Goal: Find contact information: Find contact information

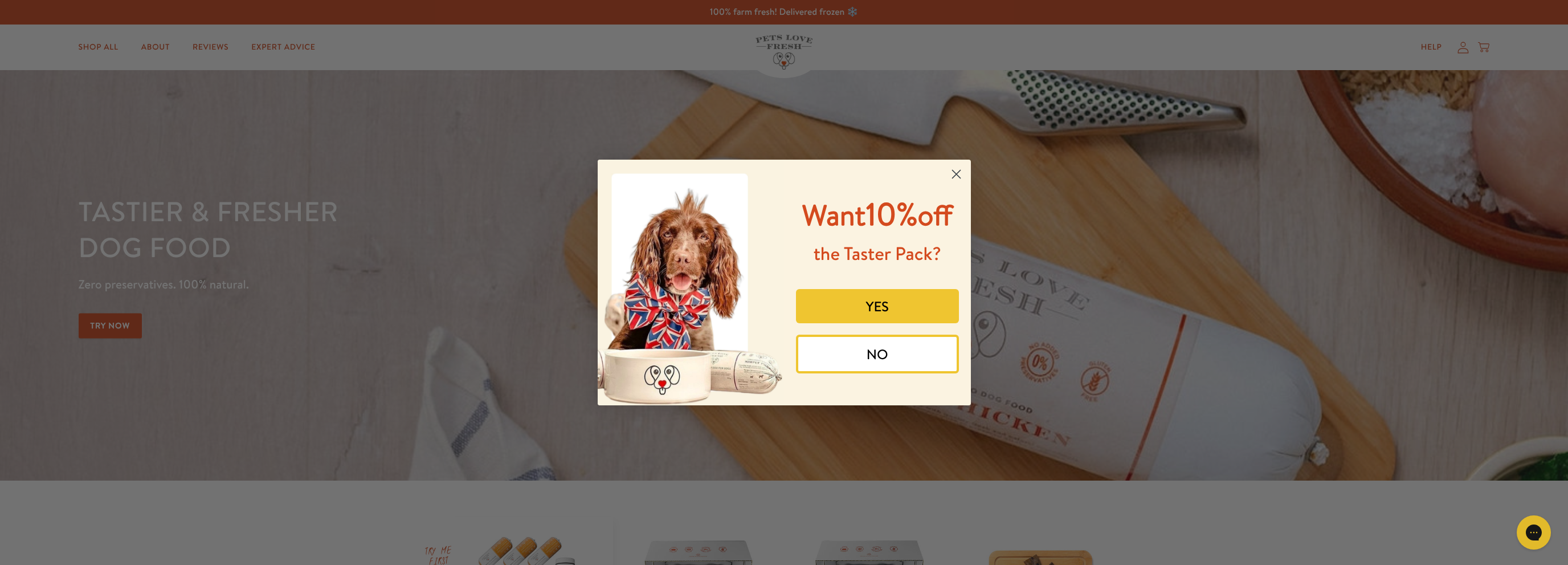
click at [958, 173] on circle "Close dialog" at bounding box center [956, 174] width 19 height 19
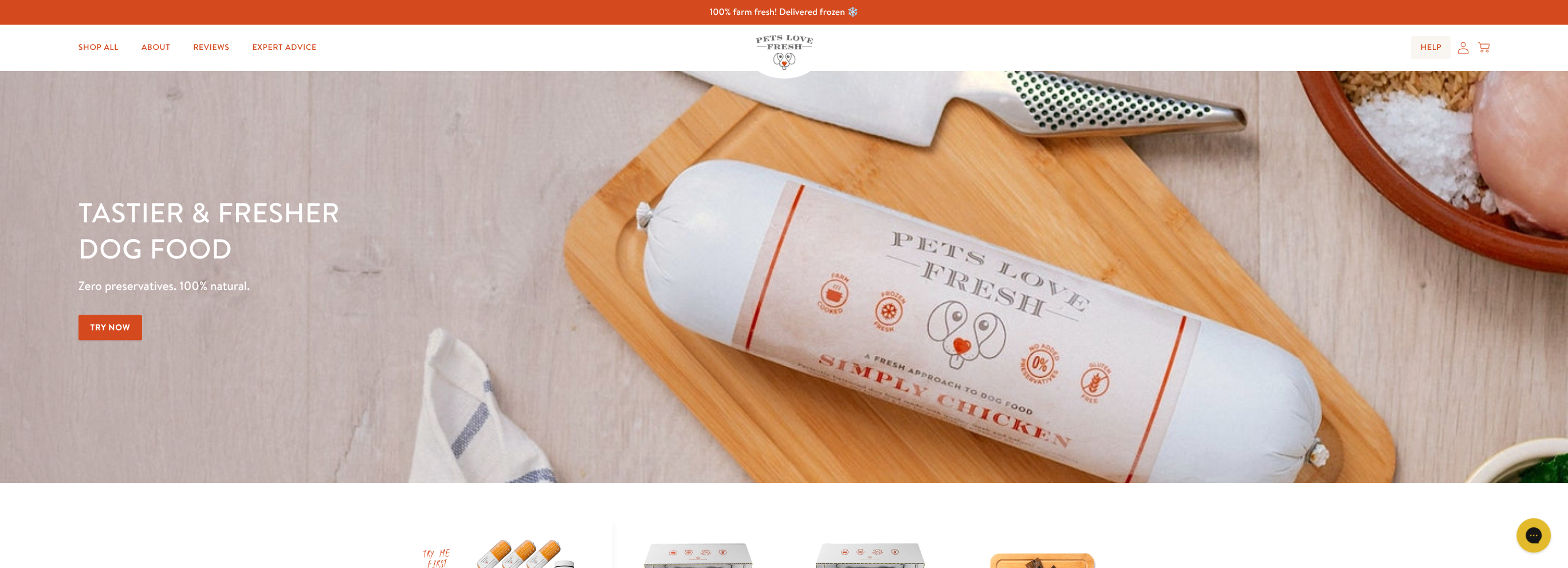
click at [1432, 47] on link "Help" at bounding box center [1431, 47] width 40 height 23
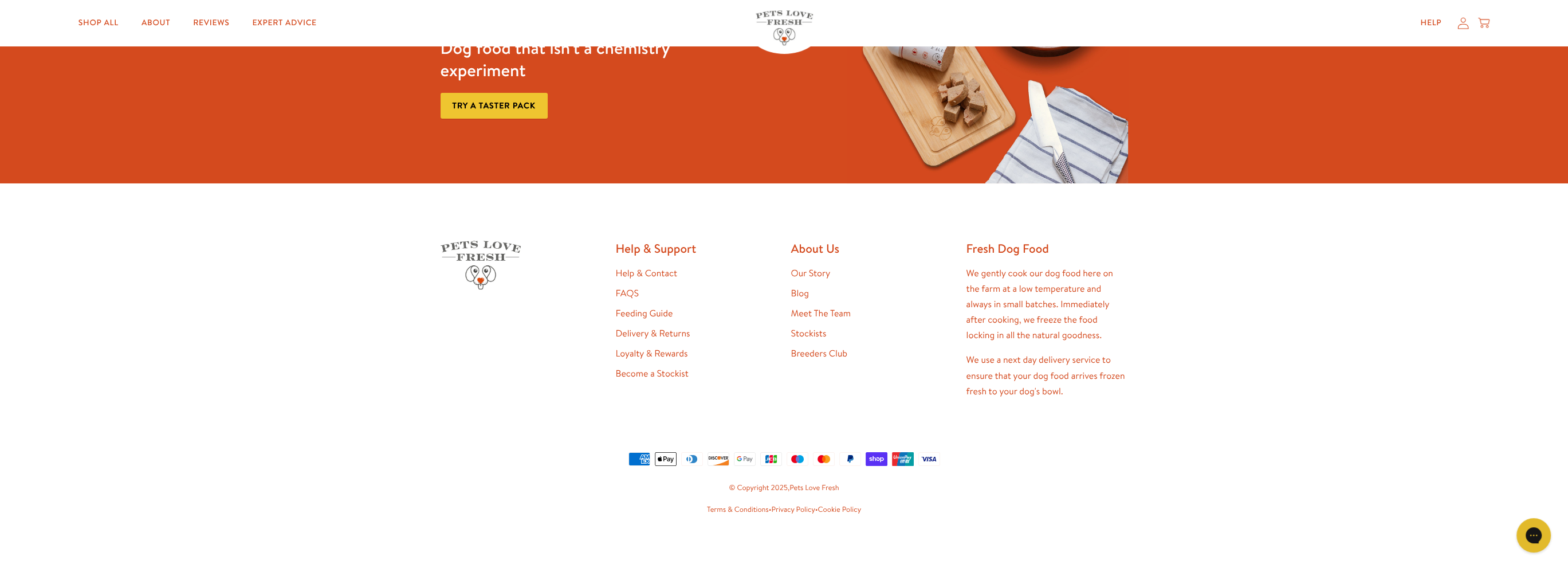
scroll to position [943, 0]
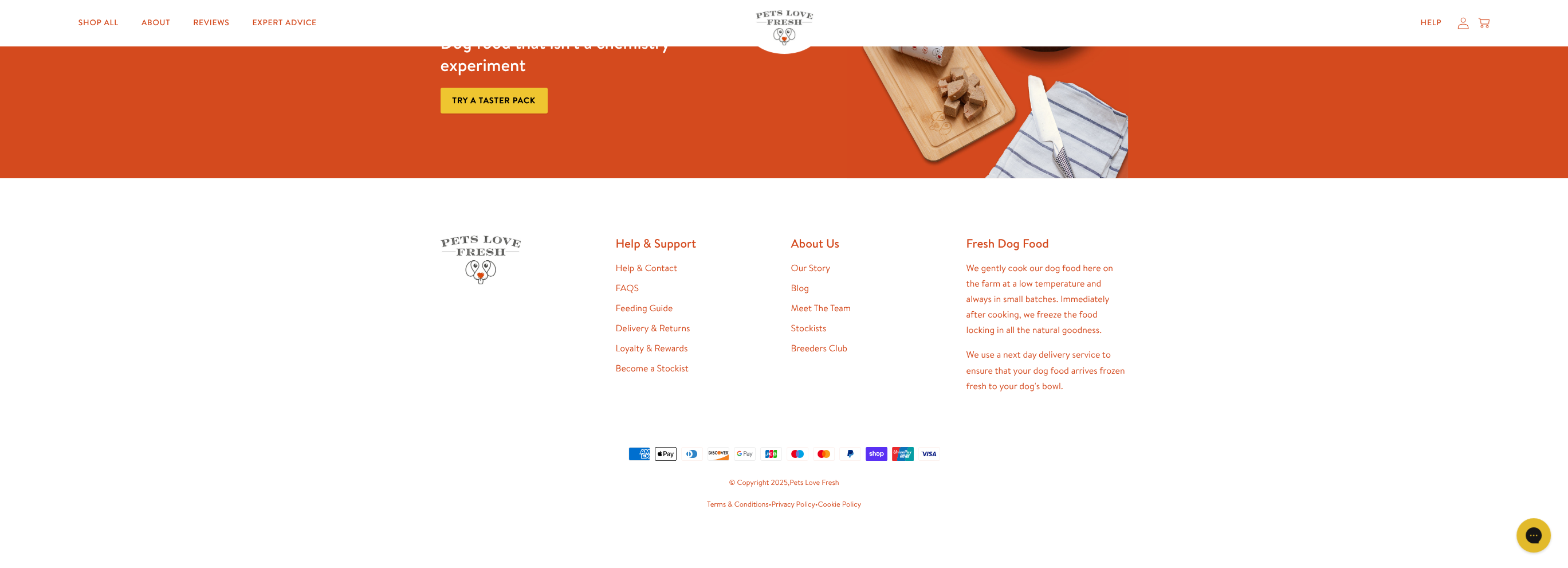
click at [659, 267] on link "Help & Contact" at bounding box center [646, 268] width 61 height 13
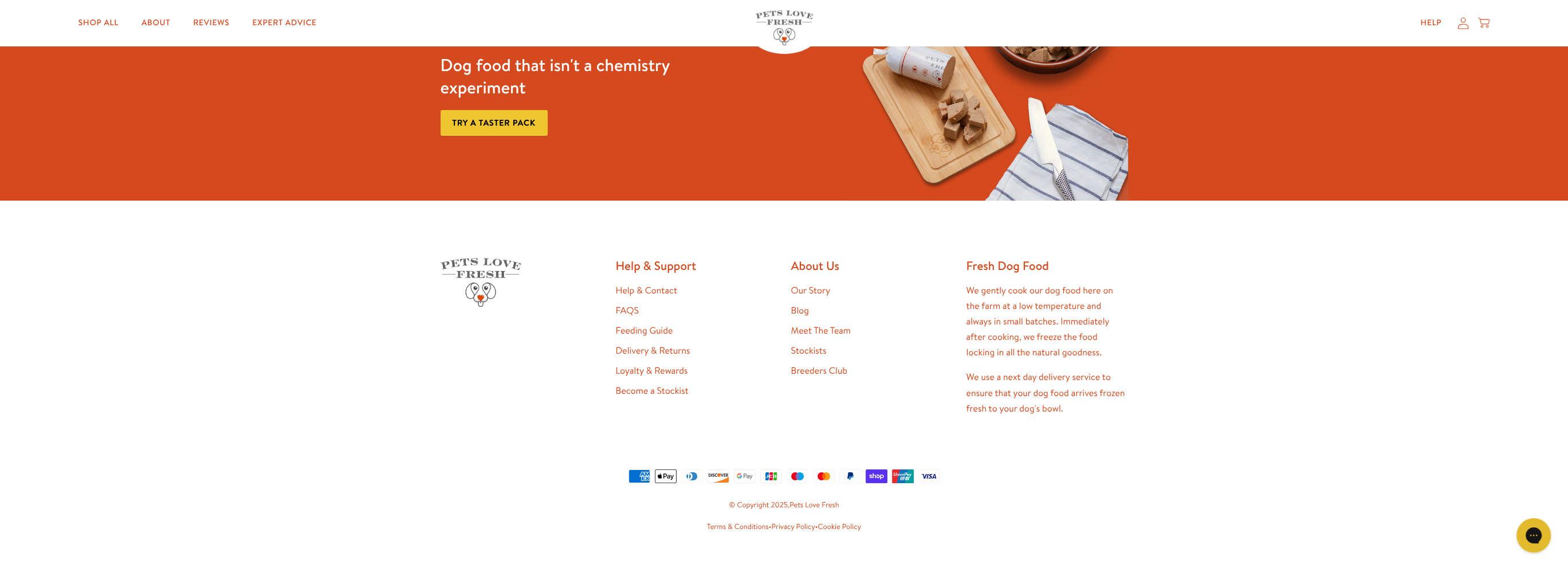
scroll to position [943, 0]
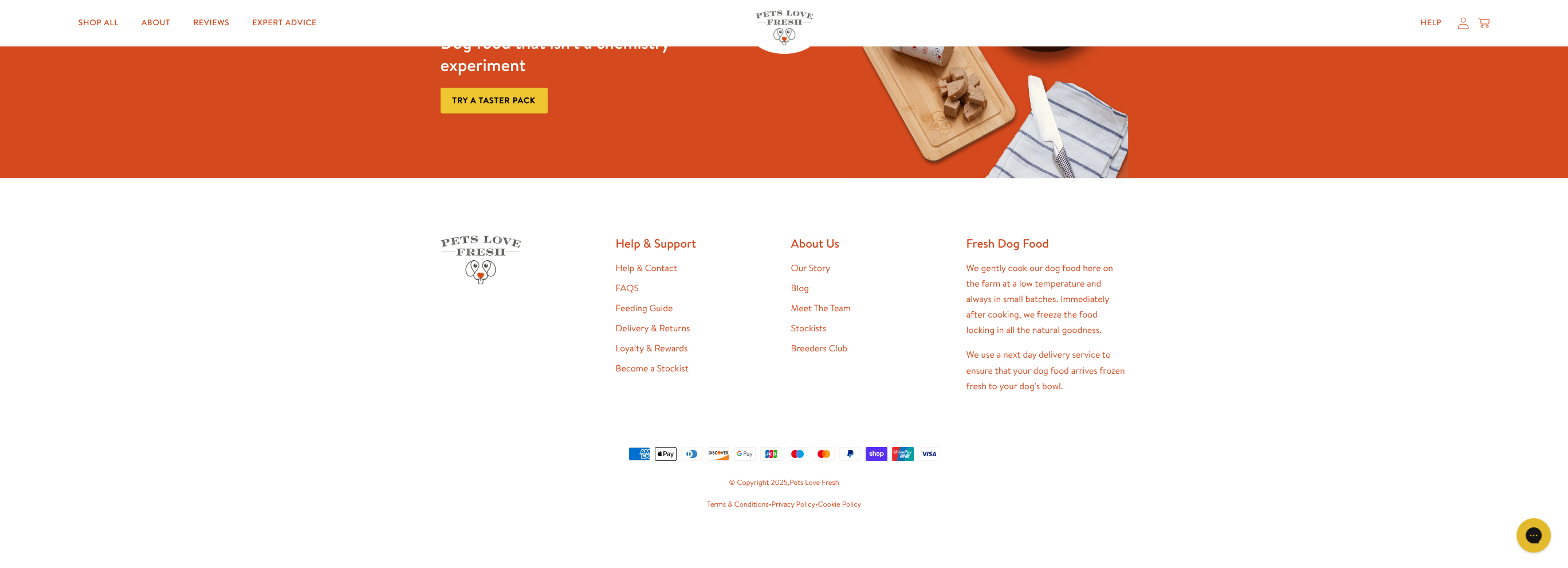
click at [815, 270] on link "Our Story" at bounding box center [811, 268] width 40 height 13
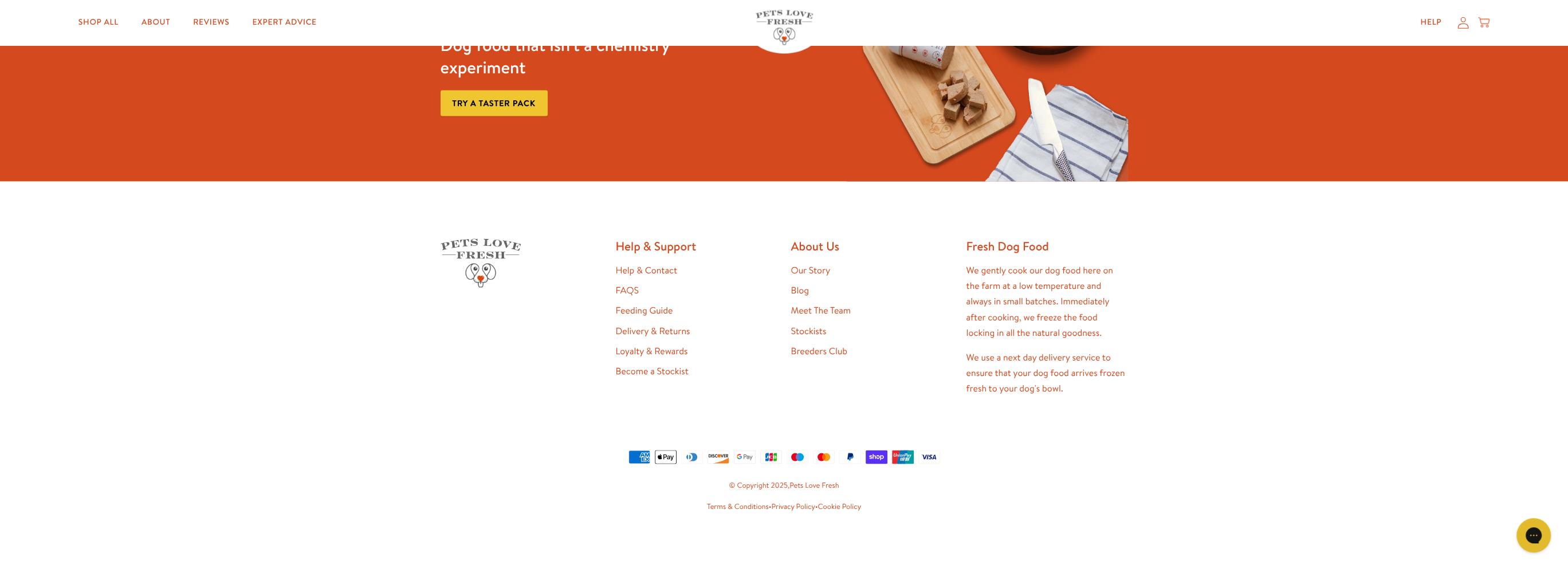
scroll to position [3074, 0]
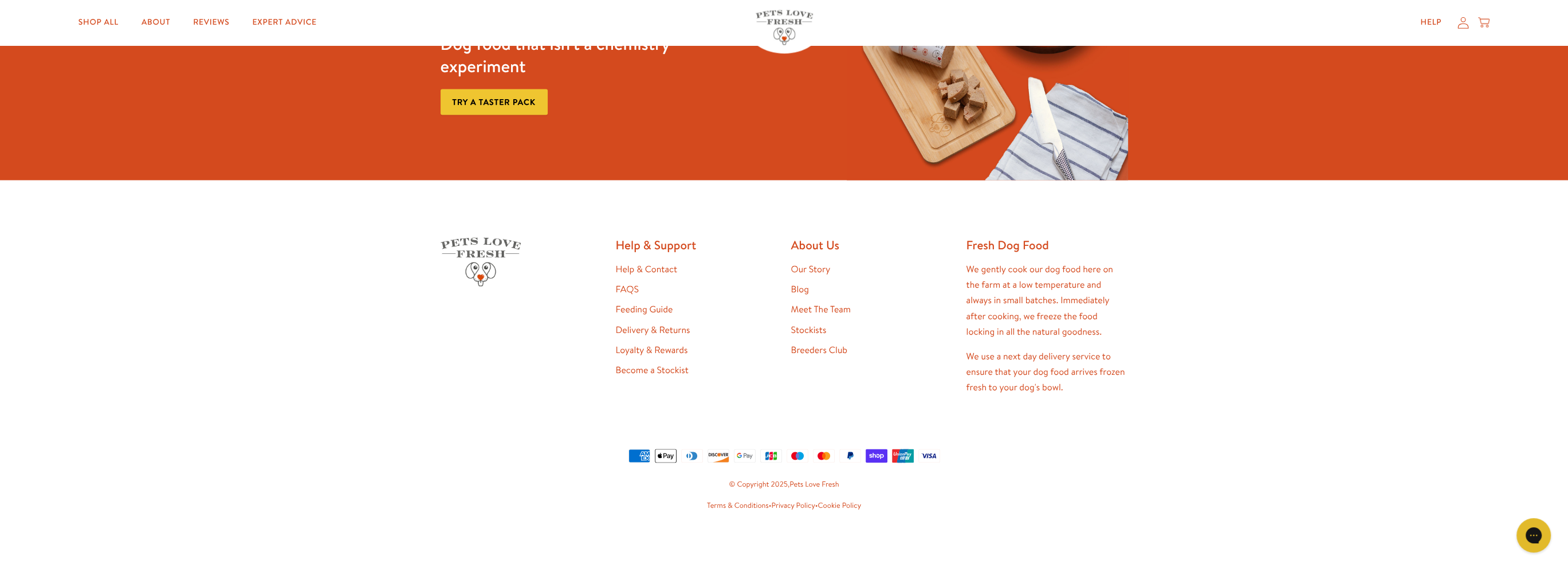
click at [659, 325] on link "Delivery & Returns" at bounding box center [653, 330] width 75 height 13
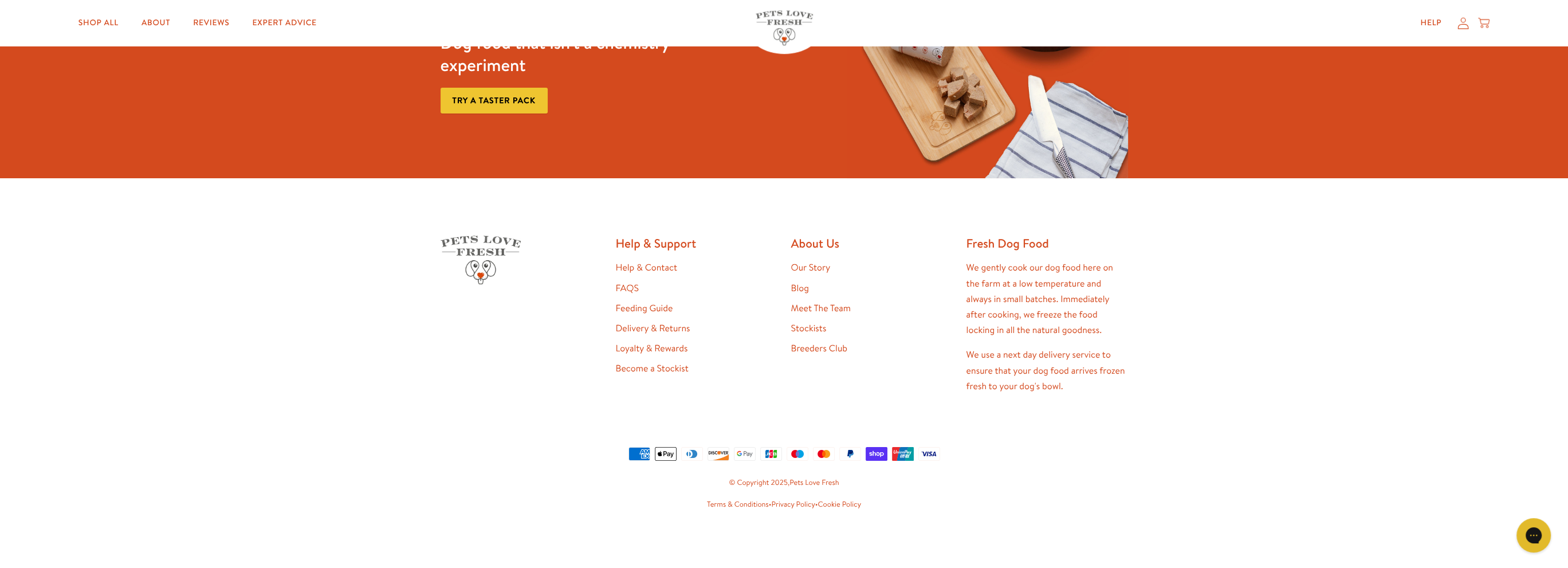
scroll to position [1626, 0]
click at [649, 265] on link "Help & Contact" at bounding box center [646, 267] width 61 height 13
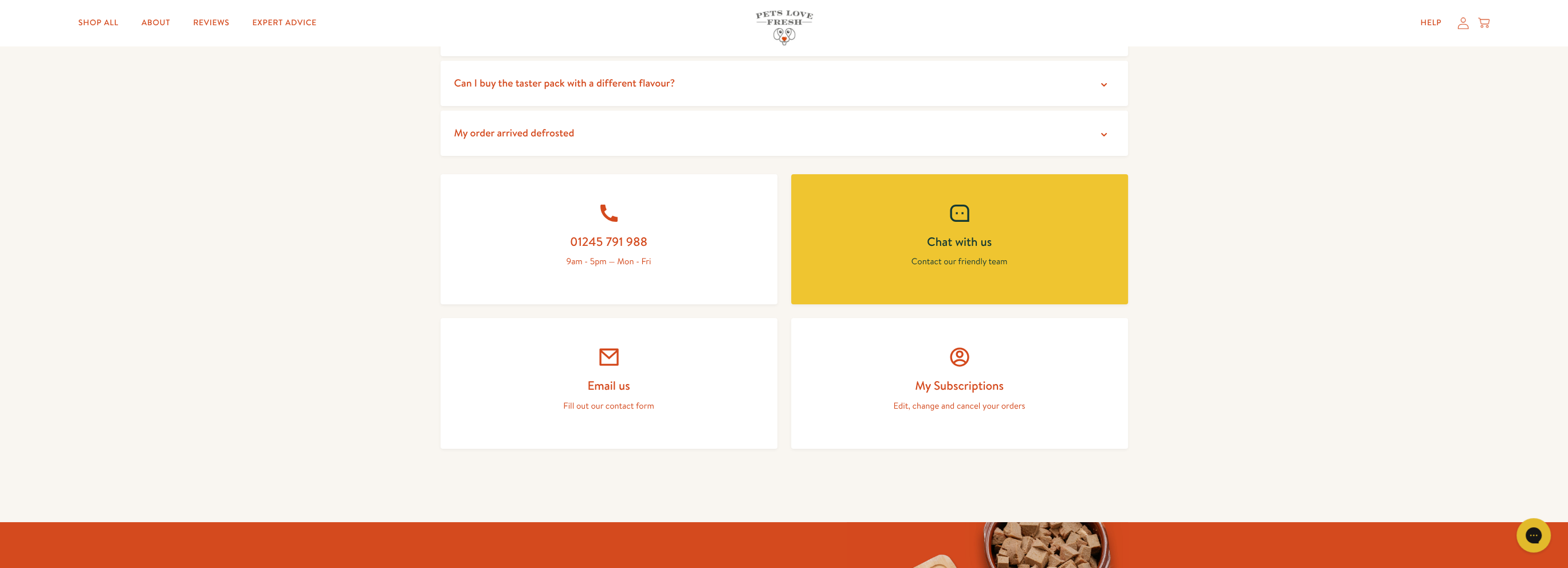
scroll to position [401, 0]
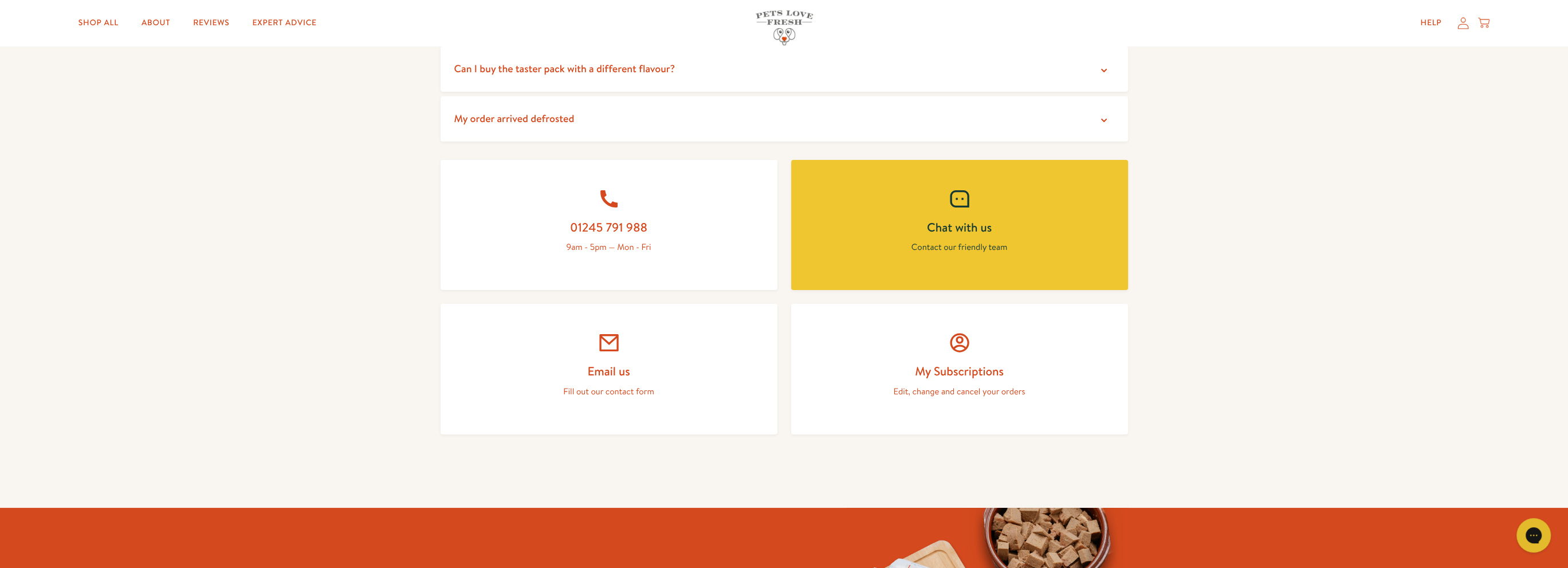
click at [605, 355] on link "Email us Fill out our contact form" at bounding box center [608, 368] width 337 height 131
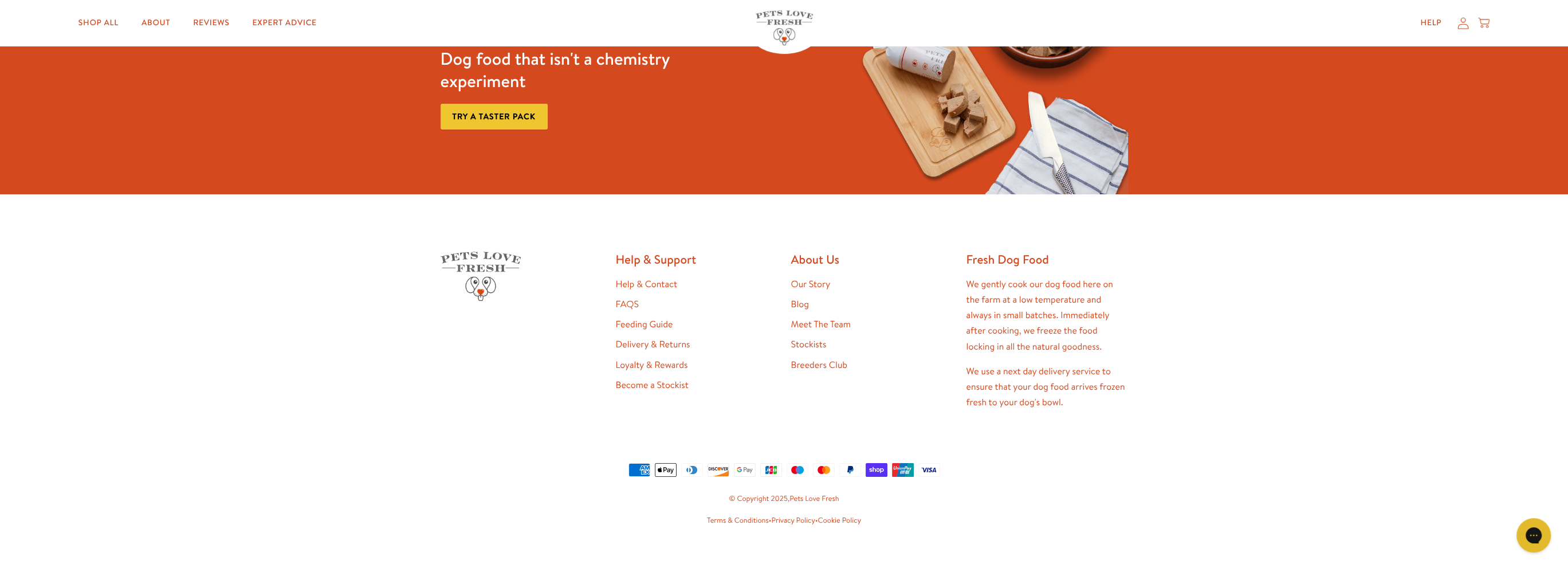
scroll to position [618, 0]
